Goal: Check status: Check status

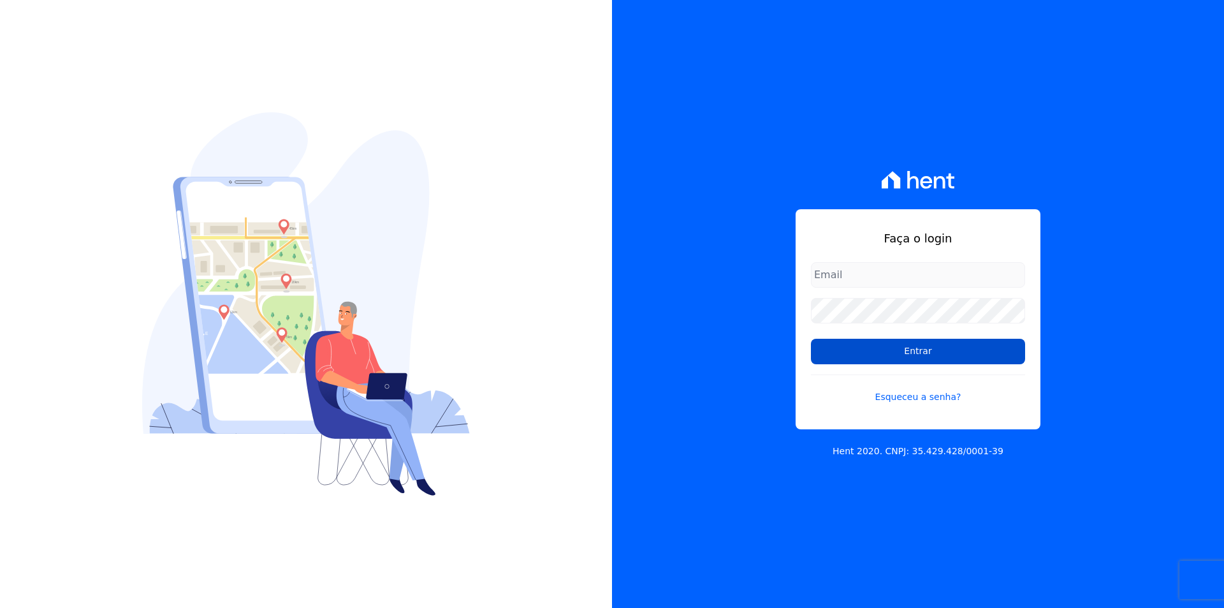
type input "documentos@fronteimoveis.com.br"
click at [850, 346] on input "Entrar" at bounding box center [918, 351] width 214 height 25
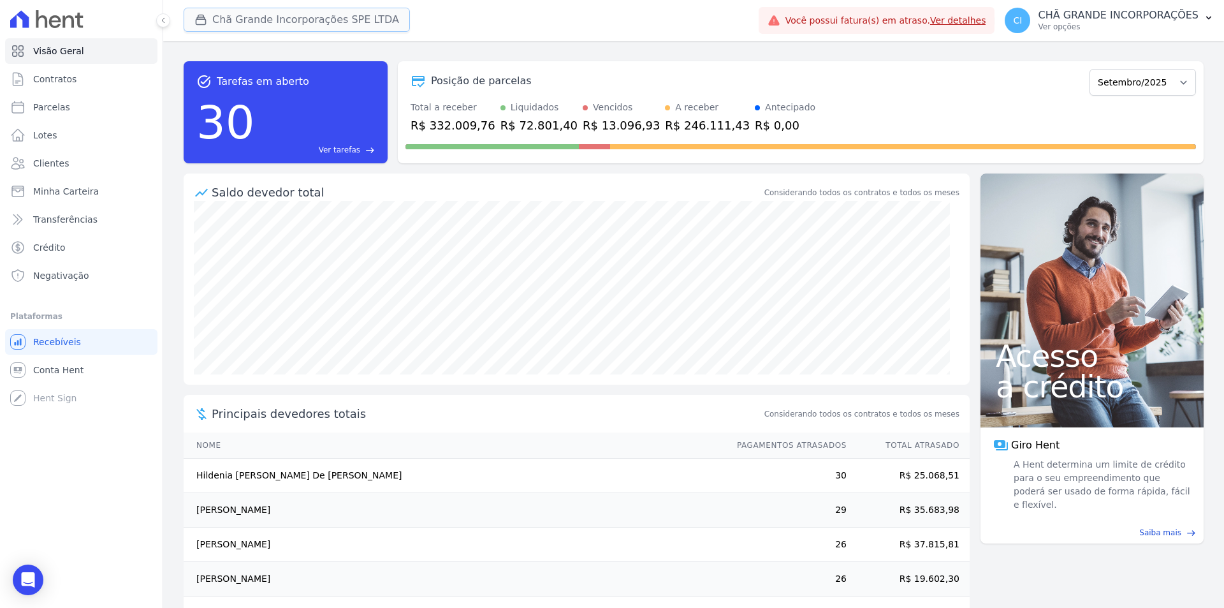
click at [265, 13] on button "Chã Grande Incorporações SPE LTDA" at bounding box center [297, 20] width 226 height 24
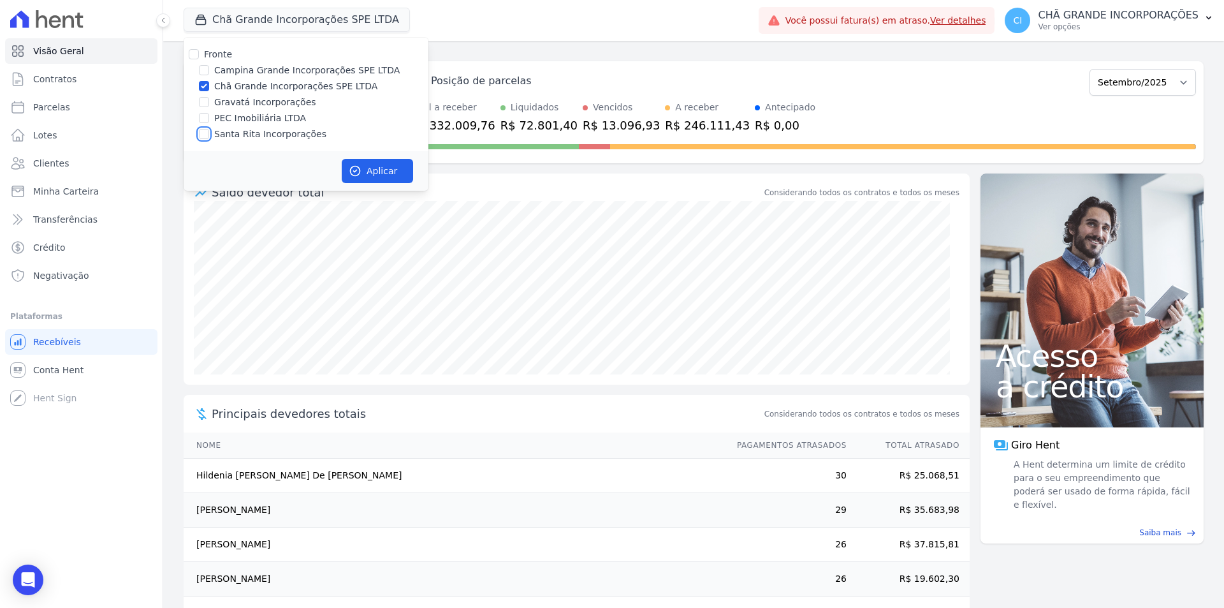
click at [204, 135] on input "Santa Rita Incorporações" at bounding box center [204, 134] width 10 height 10
checkbox input "true"
click at [203, 87] on input "Chã Grande Incorporações SPE LTDA" at bounding box center [204, 86] width 10 height 10
checkbox input "false"
click at [378, 172] on button "Aplicar" at bounding box center [377, 171] width 71 height 24
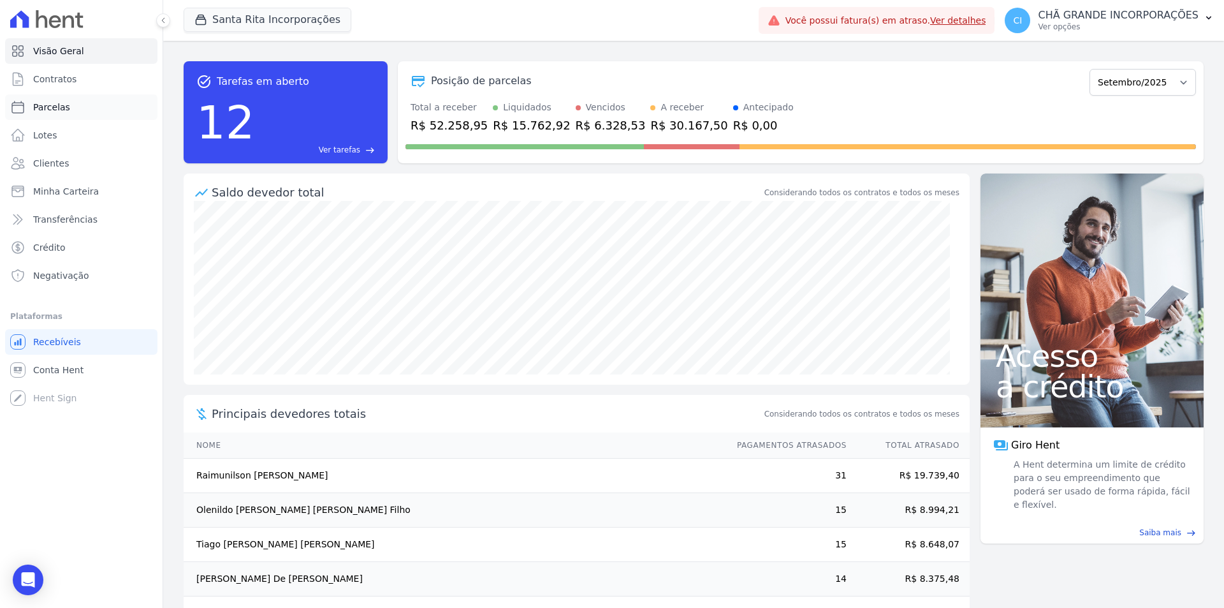
click at [48, 99] on link "Parcelas" at bounding box center [81, 106] width 152 height 25
select select
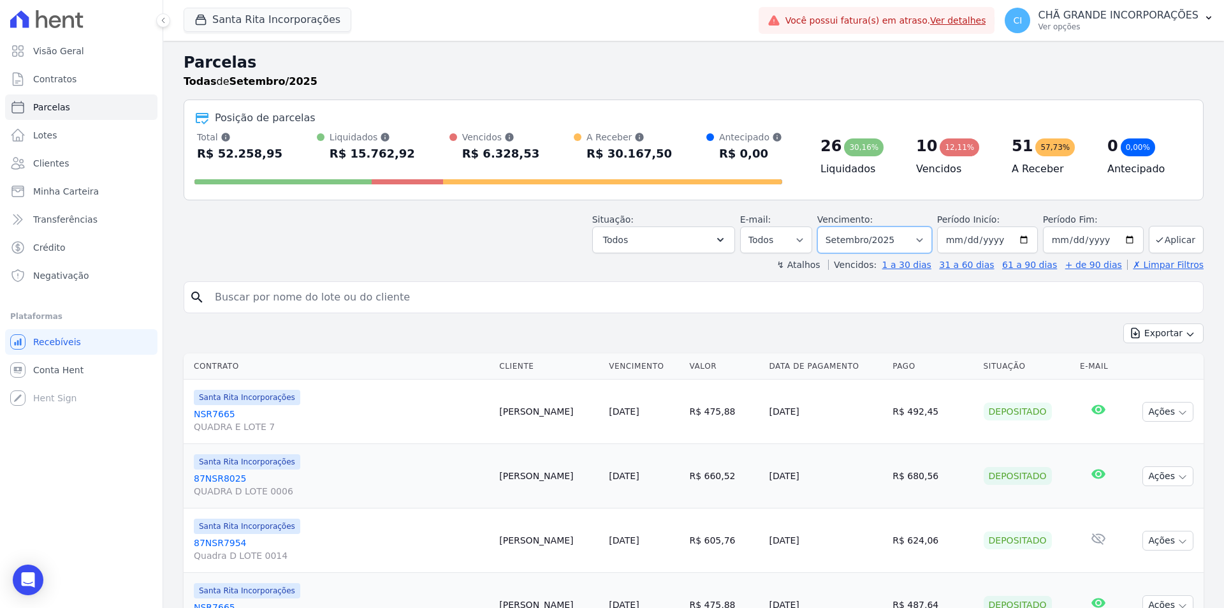
click at [854, 234] on select "Filtrar por período ──────── Todos os meses Novembro/2020 Dezembro/2020 Janeiro…" at bounding box center [874, 239] width 115 height 27
select select "06/2025"
click at [826, 226] on select "Filtrar por período ──────── Todos os meses Novembro/2020 Dezembro/2020 Janeiro…" at bounding box center [874, 239] width 115 height 27
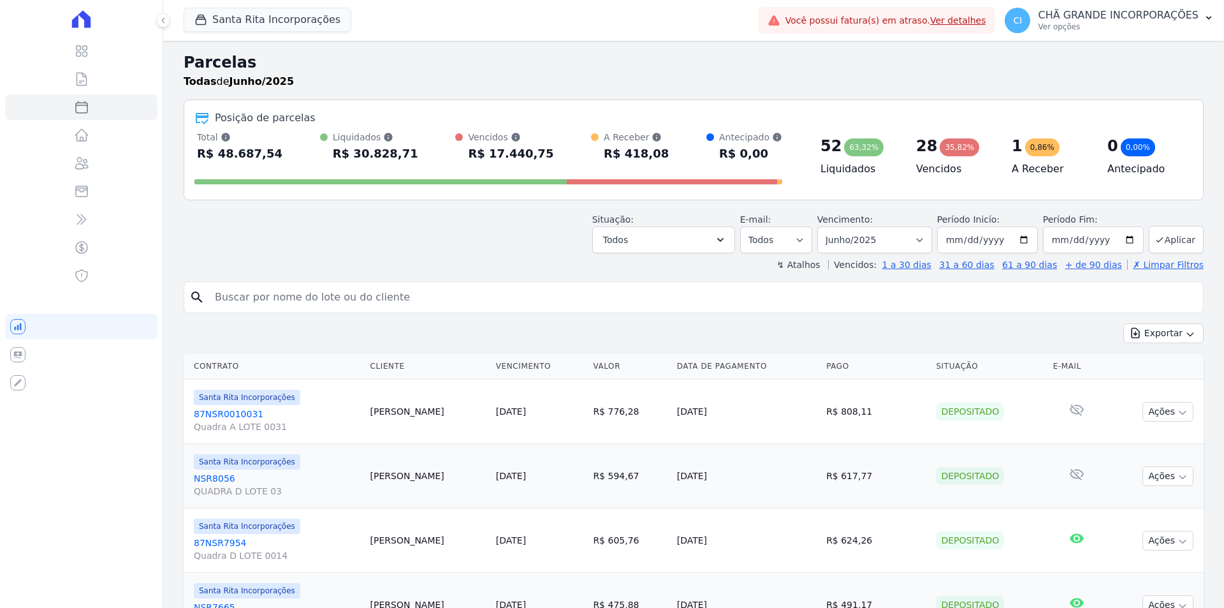
select select
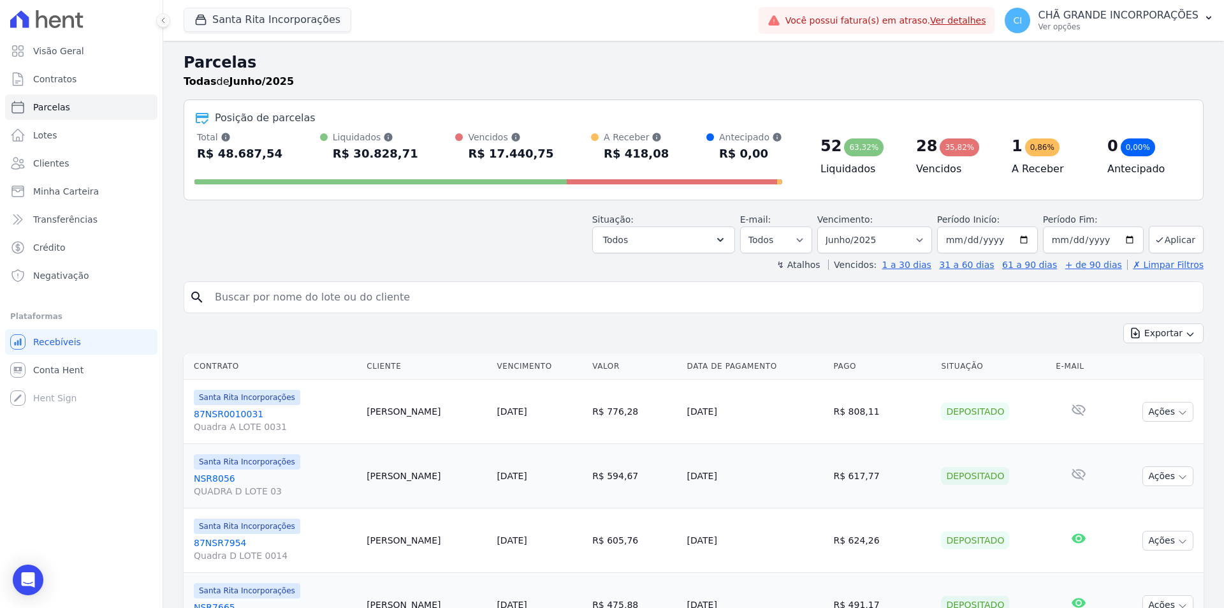
click at [365, 299] on input "search" at bounding box center [702, 296] width 991 height 25
type input "ana carla borba"
select select
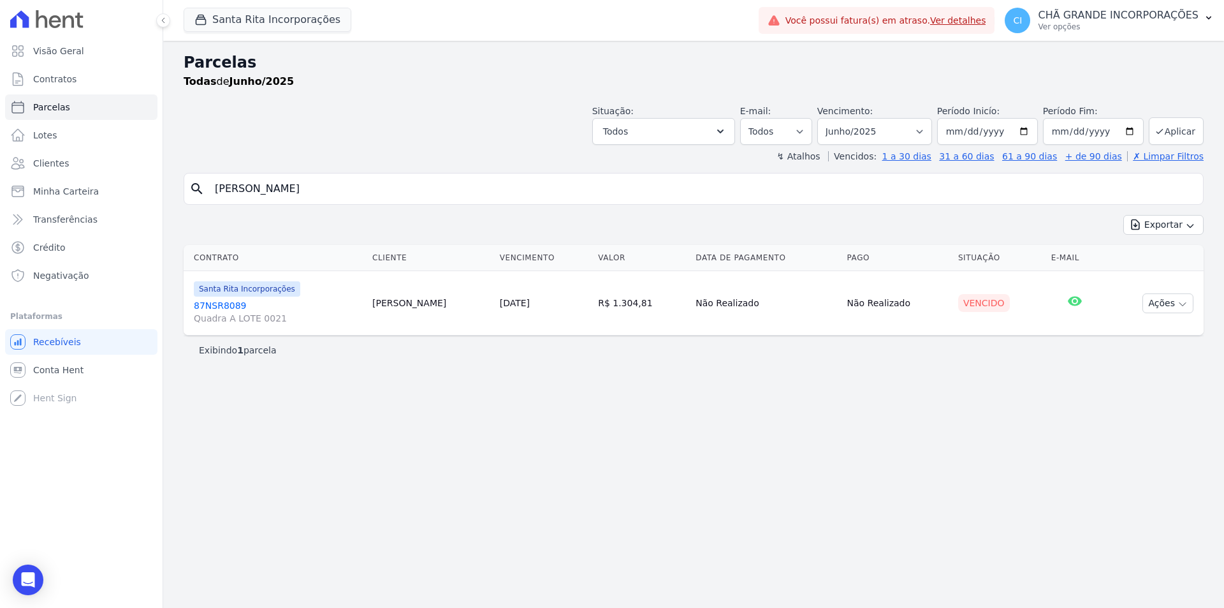
click at [225, 303] on link "87NSR8089 Quadra A LOTE 0021" at bounding box center [278, 311] width 168 height 25
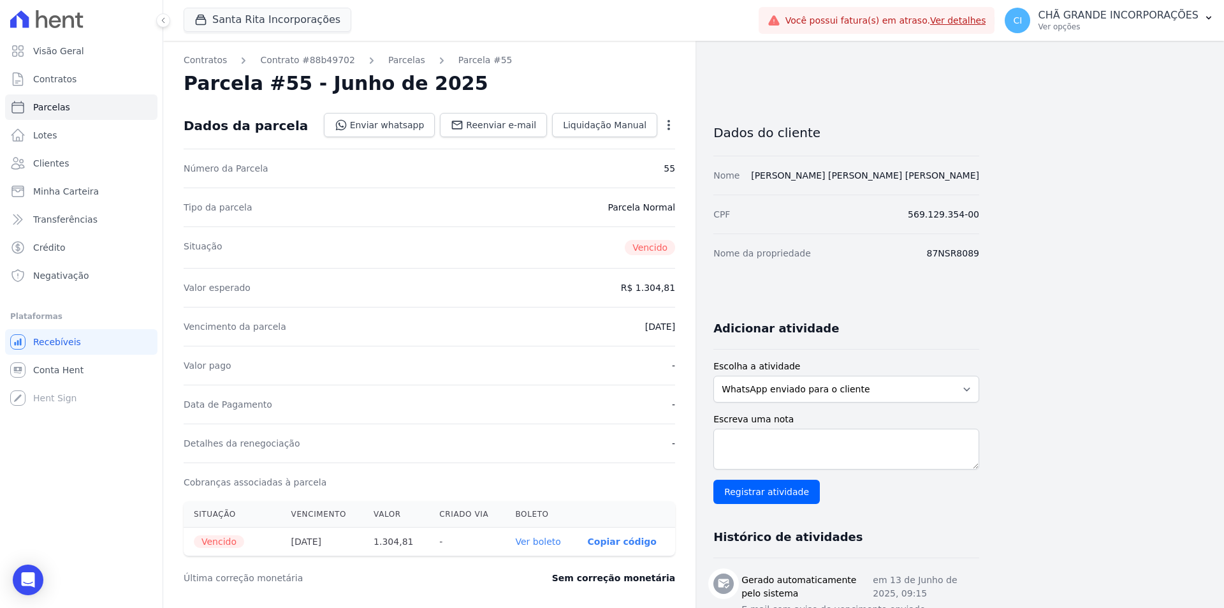
click at [550, 540] on link "Ver boleto" at bounding box center [538, 541] width 45 height 10
select select
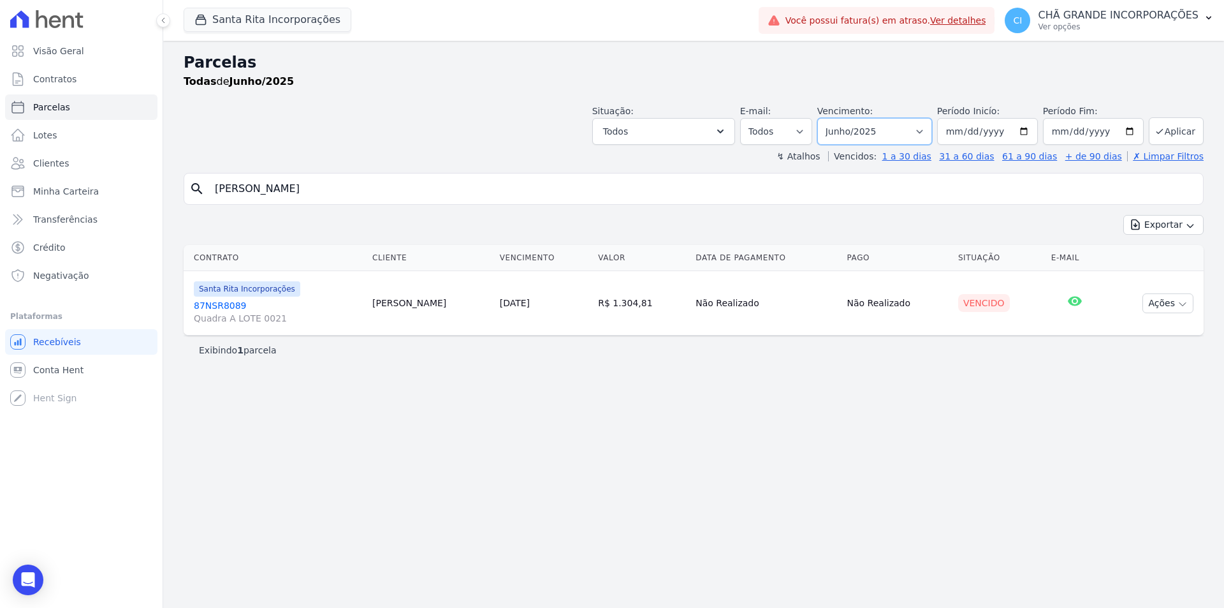
click at [877, 133] on select "Filtrar por período ──────── Todos os meses Novembro/2020 Dezembro/2020 Janeiro…" at bounding box center [874, 131] width 115 height 27
select select "09/2025"
click at [835, 118] on select "Filtrar por período ──────── Todos os meses Novembro/2020 Dezembro/2020 Janeiro…" at bounding box center [874, 131] width 115 height 27
select select
click at [206, 302] on link "87NSR8089 Quadra A LOTE 0021" at bounding box center [278, 311] width 168 height 25
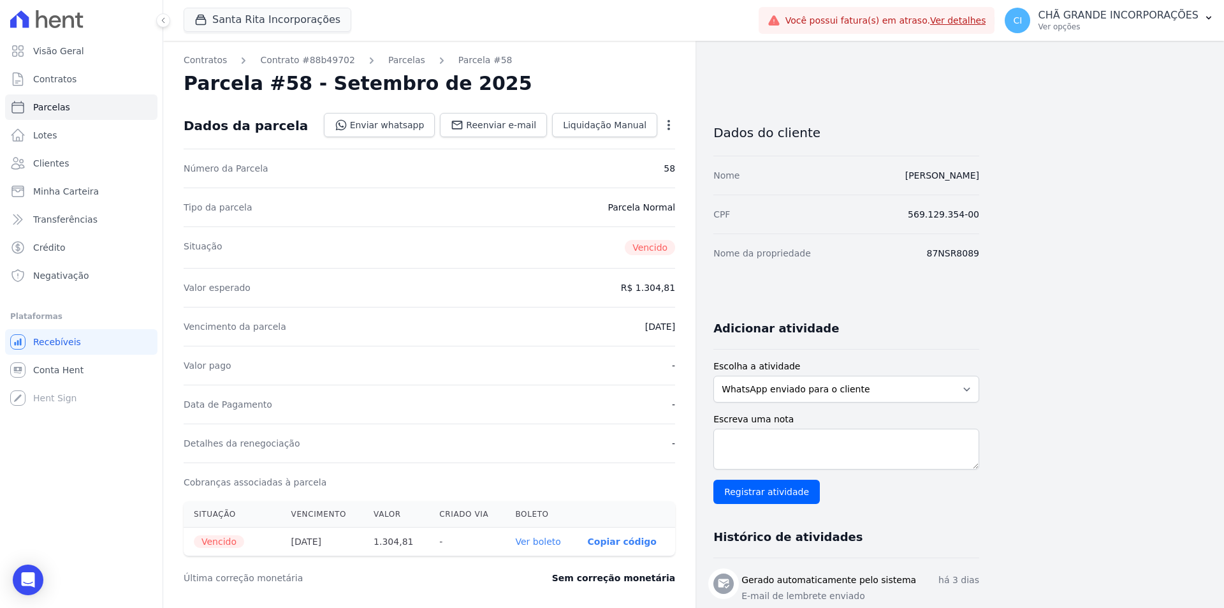
click at [541, 547] on th "Ver boleto" at bounding box center [542, 541] width 72 height 29
click at [542, 541] on link "Ver boleto" at bounding box center [538, 541] width 45 height 10
